Goal: Task Accomplishment & Management: Complete application form

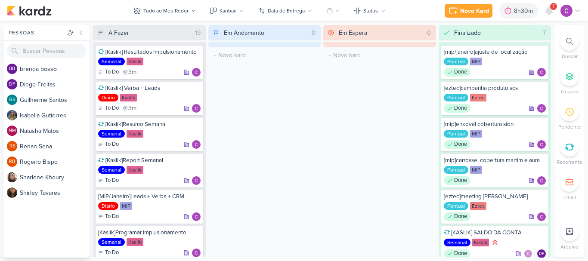
scroll to position [232, 0]
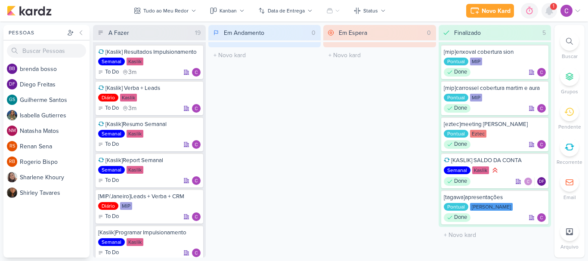
click at [552, 12] on icon at bounding box center [549, 11] width 7 height 8
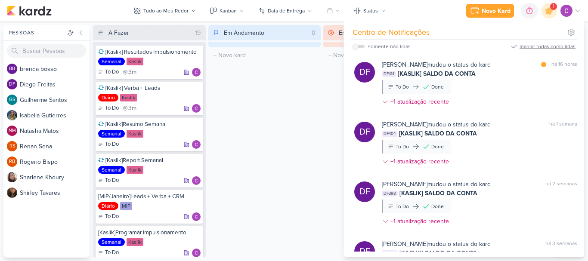
click at [531, 47] on div "marcar todas como lidas" at bounding box center [548, 47] width 56 height 8
click at [297, 86] on div "Em Andamento 0 O título do kard deve ter menos que 100 caracteres" at bounding box center [264, 141] width 113 height 233
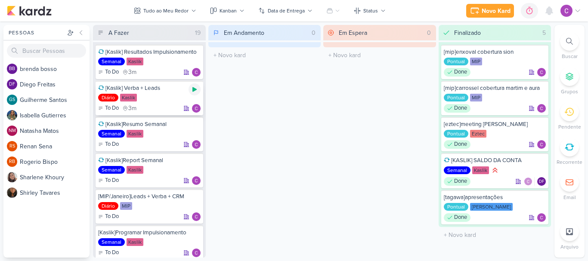
click at [193, 88] on icon at bounding box center [194, 89] width 4 height 5
click at [308, 116] on div "Em Andamento 0 O título do kard deve ter menos que 100 caracteres" at bounding box center [264, 141] width 113 height 233
click at [197, 89] on icon at bounding box center [194, 89] width 7 height 7
click at [195, 199] on icon at bounding box center [194, 198] width 4 height 5
click at [508, 8] on div "0h4m" at bounding box center [514, 10] width 18 height 9
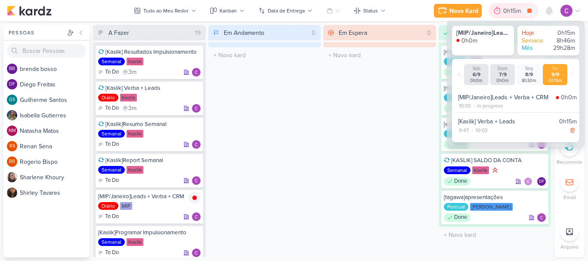
click at [508, 8] on div "0h15m" at bounding box center [513, 10] width 20 height 9
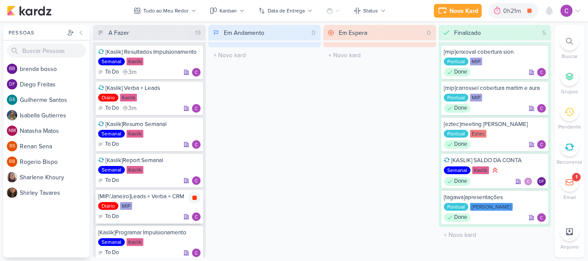
click at [195, 198] on icon at bounding box center [194, 198] width 4 height 4
click at [521, 7] on div "0h21m" at bounding box center [525, 10] width 20 height 9
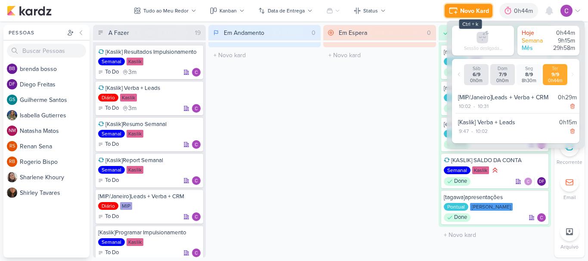
click at [466, 9] on div "Novo Kard" at bounding box center [474, 10] width 29 height 9
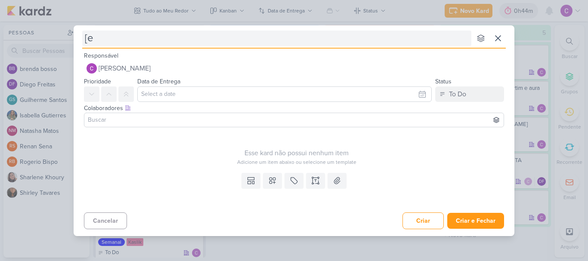
type input "[et"
type input "[etec"
type input "[ez"
type input "[eztec"
type input "[eztec]["
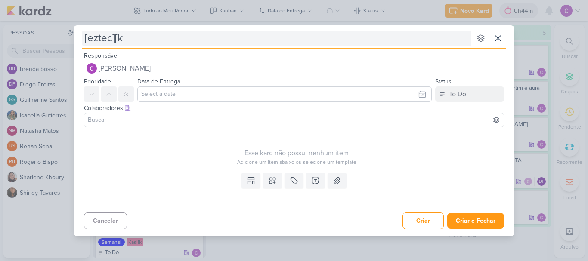
type input "[eztec][ks"
type input "[eztec][kas"
type input "[eztec][kaslik"
type input "[eztec][kaslik]"
type input "[eztec][kaslik]checagem"
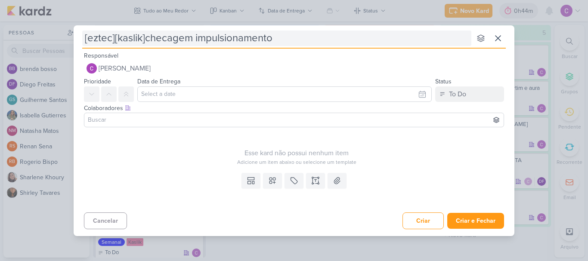
type input "[eztec][kaslik]checagem impulsionamentos"
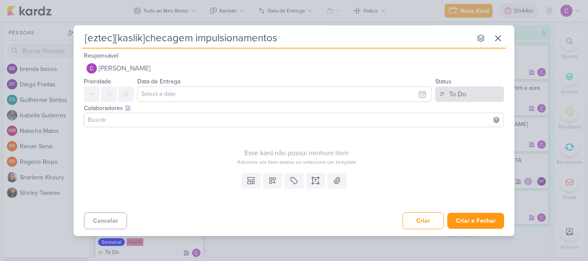
type input "[eztec][kaslik]checagem impulsionamentos"
click at [459, 95] on div "To Do" at bounding box center [457, 94] width 17 height 10
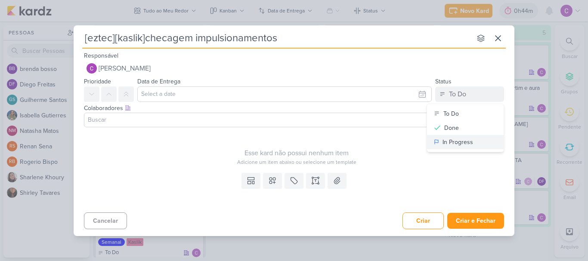
click at [452, 143] on div "In Progress" at bounding box center [458, 142] width 31 height 9
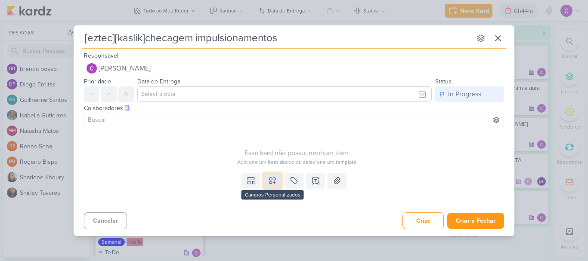
click at [270, 181] on icon at bounding box center [273, 181] width 6 height 6
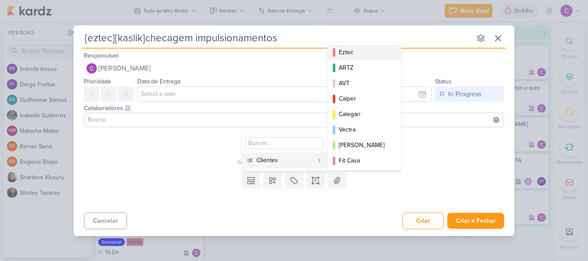
click at [353, 51] on div "Eztec" at bounding box center [365, 52] width 52 height 9
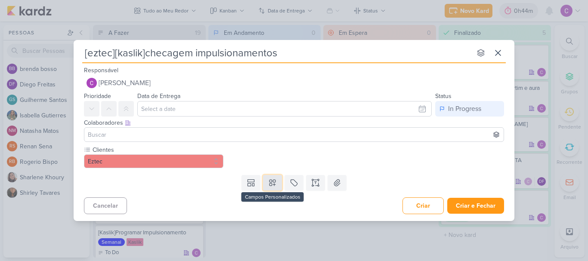
click at [275, 186] on icon at bounding box center [272, 183] width 9 height 9
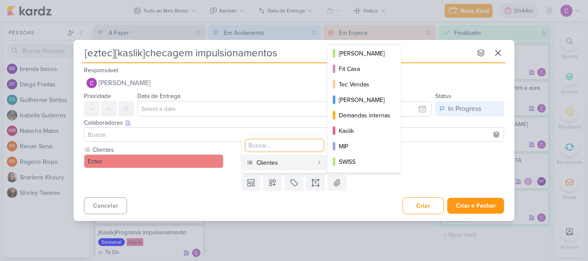
scroll to position [125, 0]
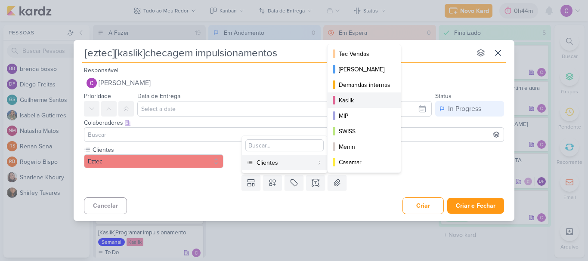
click at [356, 96] on div "Kaslik" at bounding box center [365, 100] width 52 height 9
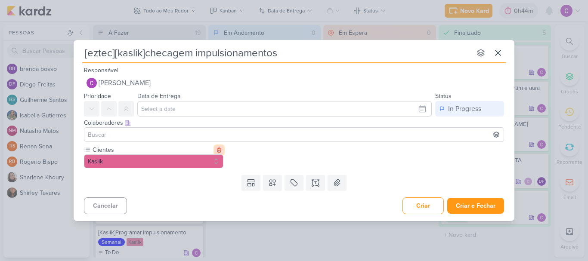
click at [220, 149] on icon at bounding box center [219, 150] width 6 height 6
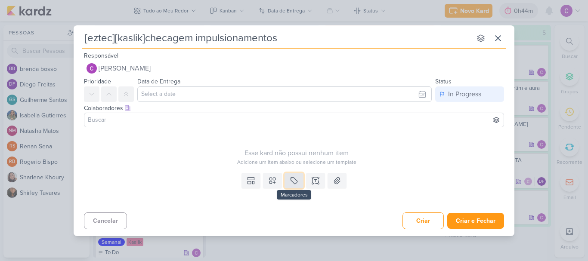
click at [294, 180] on icon at bounding box center [294, 181] width 9 height 9
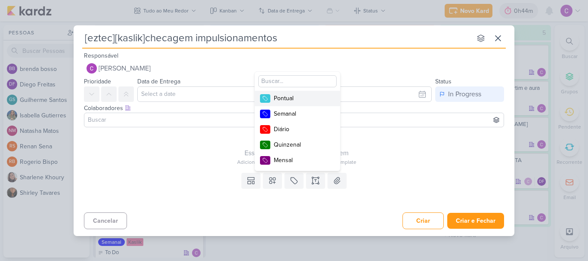
click at [291, 99] on div "Pontual" at bounding box center [302, 98] width 56 height 9
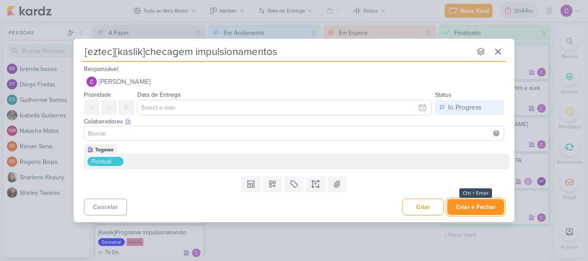
click at [484, 208] on button "Criar e Fechar" at bounding box center [475, 207] width 57 height 16
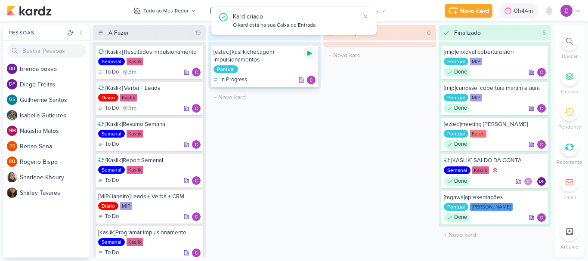
click at [309, 54] on icon at bounding box center [309, 53] width 4 height 5
click at [344, 167] on div "Em Espera 0 O título do kard deve ter menos que 100 caracteres" at bounding box center [379, 141] width 113 height 233
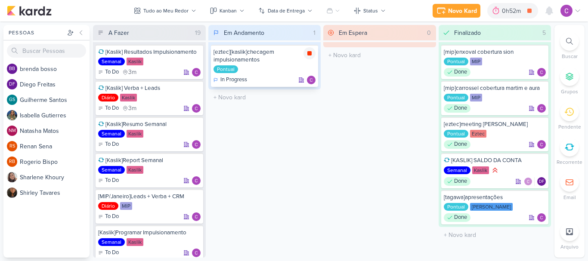
click at [311, 53] on icon at bounding box center [309, 53] width 4 height 4
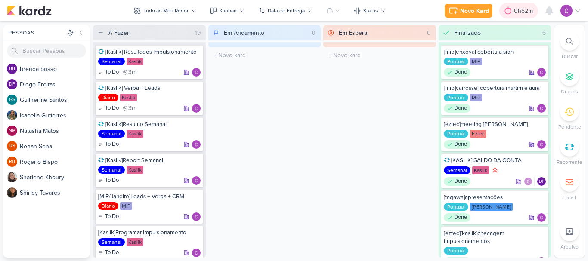
click at [518, 12] on div "0h52m" at bounding box center [525, 10] width 22 height 9
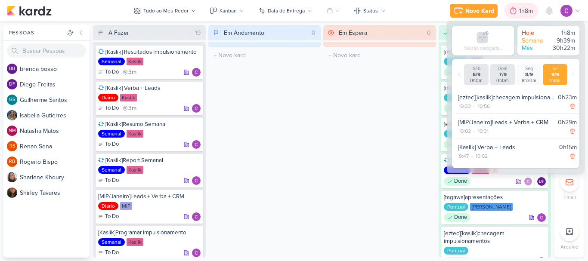
click at [518, 12] on div at bounding box center [513, 11] width 12 height 14
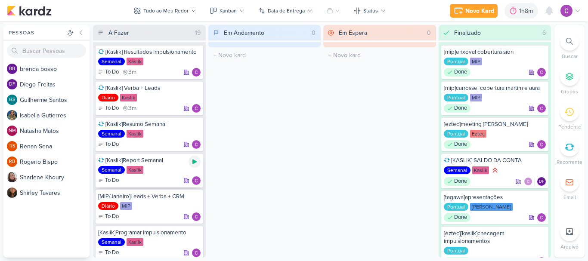
click at [197, 161] on icon at bounding box center [194, 161] width 7 height 7
